Goal: Find specific page/section: Find specific page/section

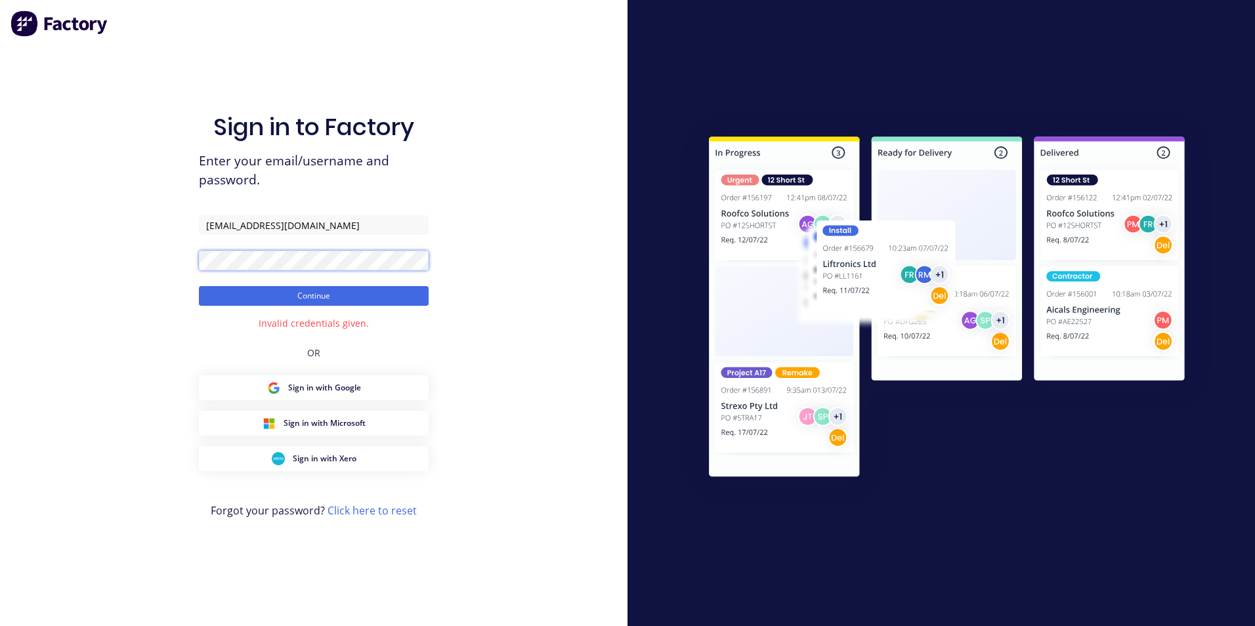
click at [148, 254] on div "Sign in to Factory Enter your email/username and password. [EMAIL_ADDRESS][DOMA…" at bounding box center [314, 313] width 628 height 626
click at [199, 286] on button "Continue" at bounding box center [314, 296] width 230 height 20
click at [330, 293] on button "Continue" at bounding box center [314, 296] width 230 height 20
drag, startPoint x: 268, startPoint y: 225, endPoint x: 322, endPoint y: 225, distance: 54.5
click at [322, 225] on input "[EMAIL_ADDRESS][DOMAIN_NAME]" at bounding box center [314, 225] width 230 height 20
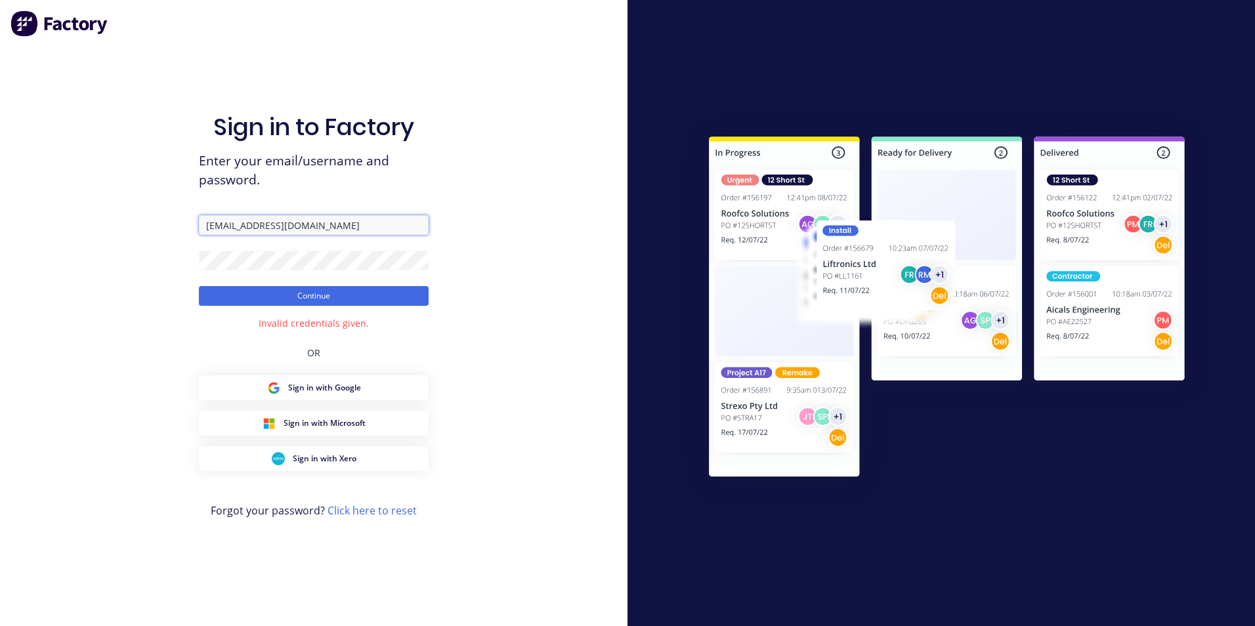
type input "[EMAIL_ADDRESS][DOMAIN_NAME]"
click at [169, 266] on div "Sign in to Factory Enter your email/username and password. [EMAIL_ADDRESS][DOMA…" at bounding box center [314, 313] width 628 height 626
click at [202, 295] on button "Continue" at bounding box center [314, 296] width 230 height 20
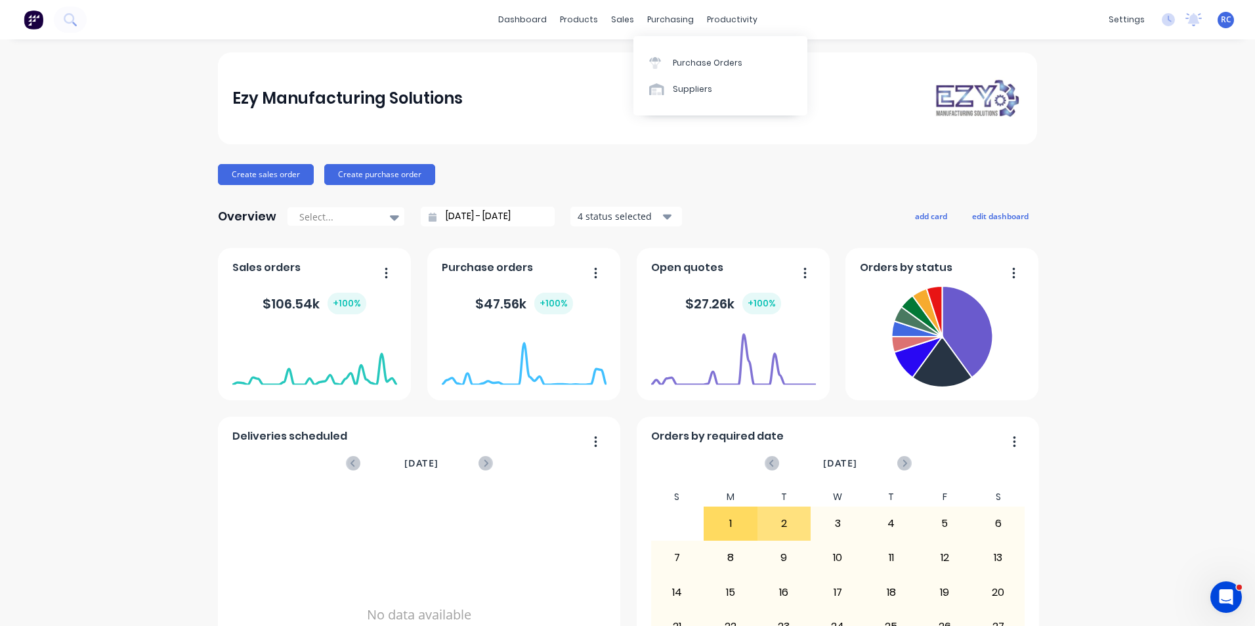
click at [676, 91] on div "Suppliers" at bounding box center [692, 89] width 39 height 12
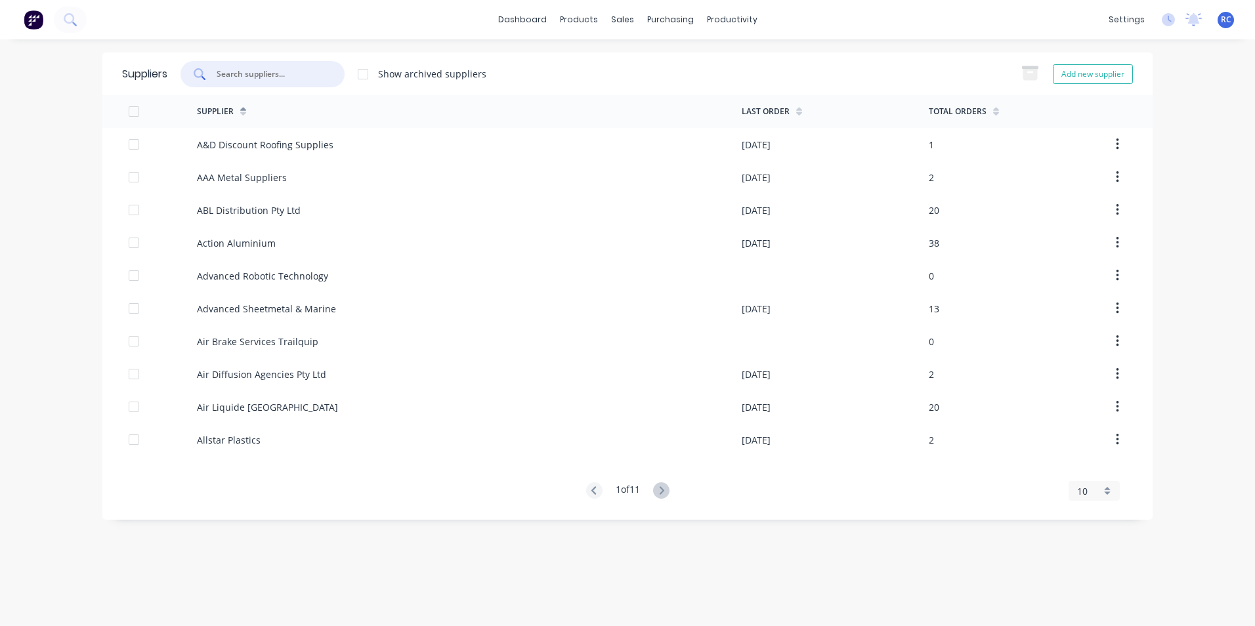
click at [247, 76] on input "text" at bounding box center [269, 74] width 109 height 13
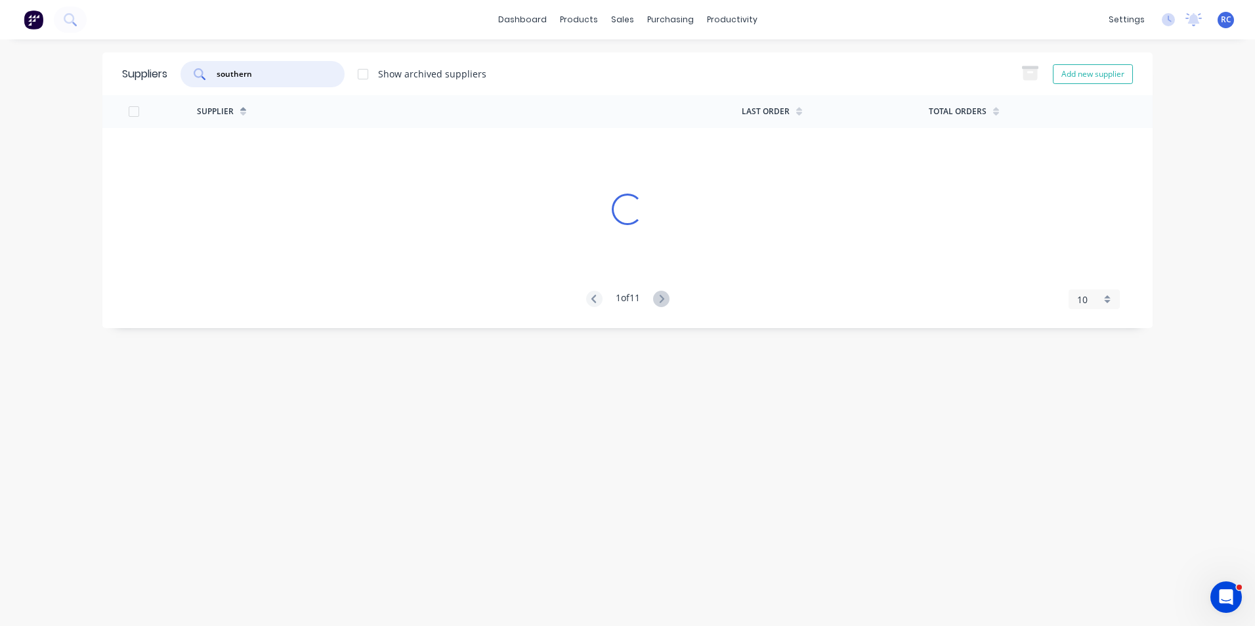
type input "southern"
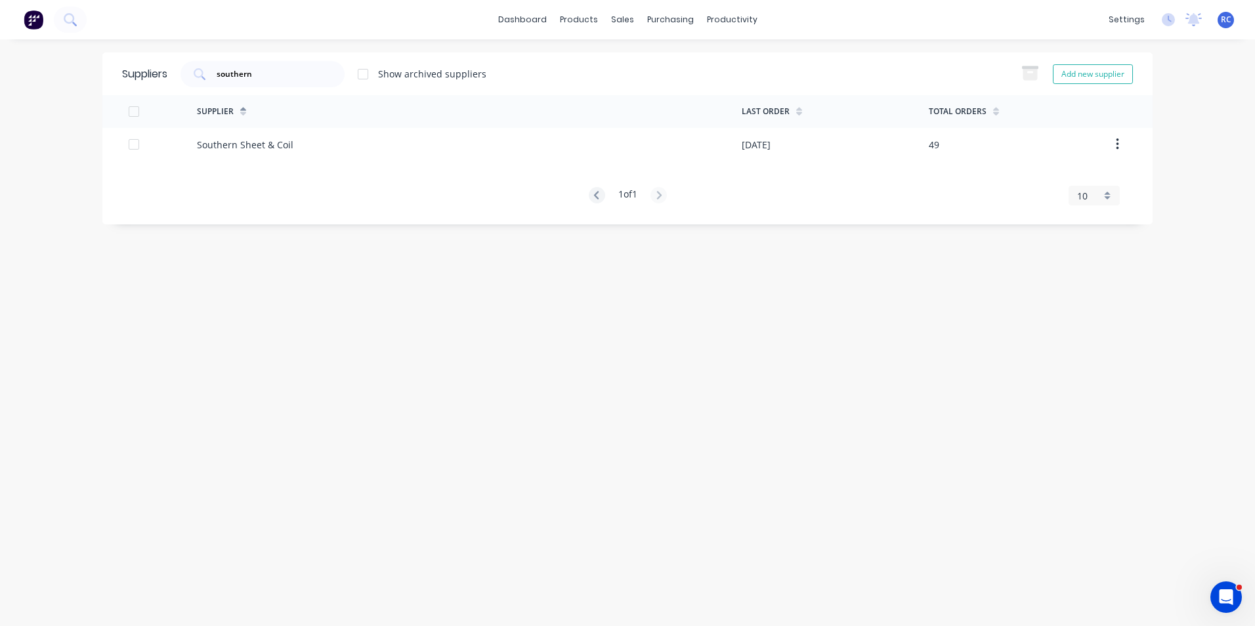
click at [259, 143] on div "Southern Sheet & Coil" at bounding box center [245, 145] width 97 height 14
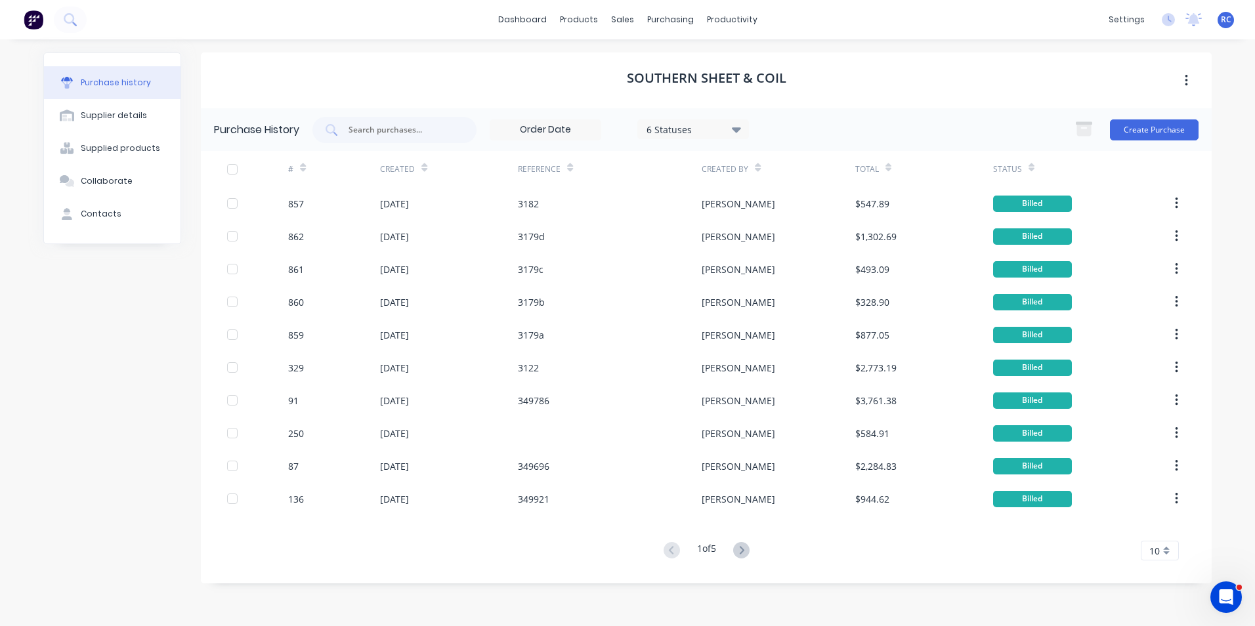
click at [544, 23] on link "dashboard" at bounding box center [523, 20] width 62 height 20
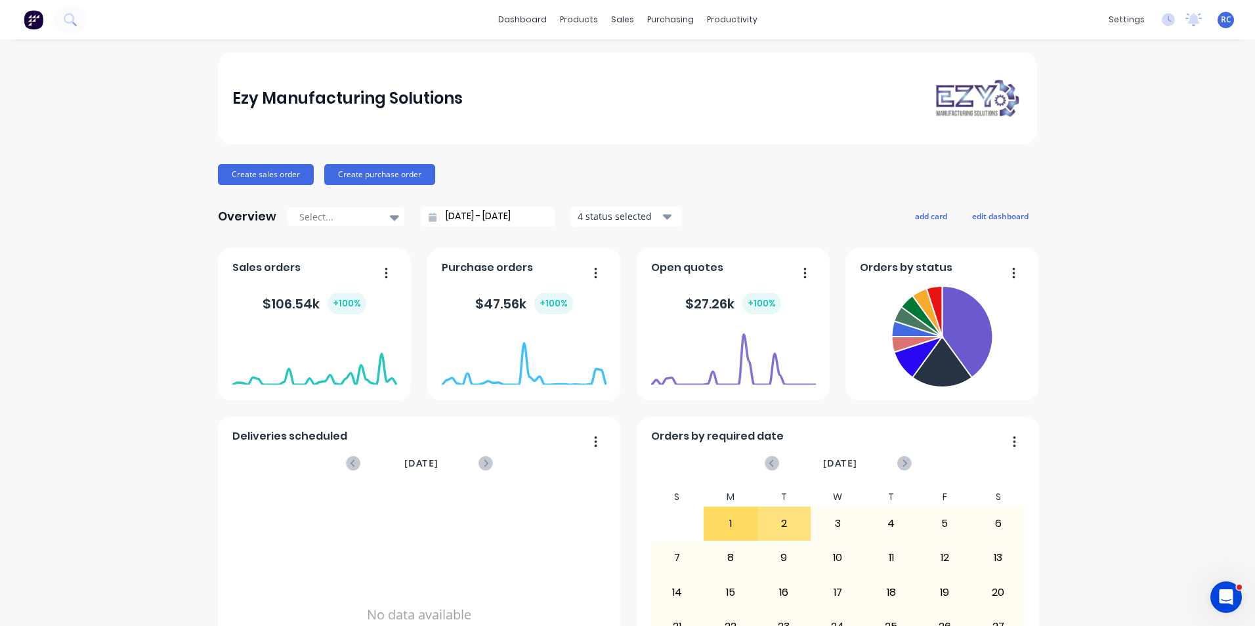
click at [1220, 262] on div "Ezy Manufacturing Solutions Create sales order Create purchase order Overview S…" at bounding box center [627, 395] width 1255 height 685
